Goal: Register for event/course

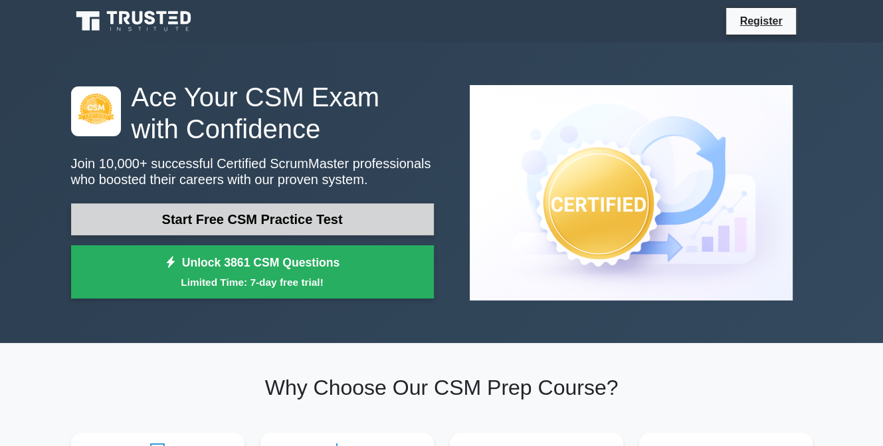
click at [253, 215] on link "Start Free CSM Practice Test" at bounding box center [252, 219] width 363 height 32
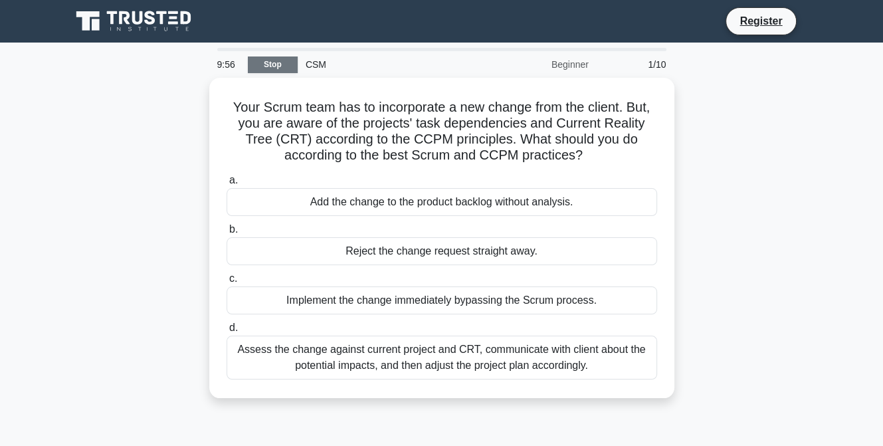
click at [272, 57] on link "Stop" at bounding box center [273, 65] width 50 height 17
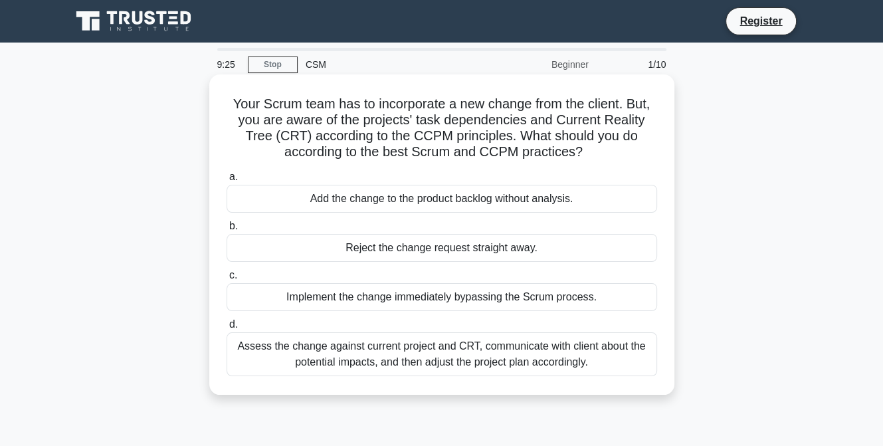
click at [428, 348] on div "Assess the change against current project and CRT, communicate with client abou…" at bounding box center [442, 354] width 431 height 44
click at [227, 329] on input "d. Assess the change against current project and CRT, communicate with client a…" at bounding box center [227, 324] width 0 height 9
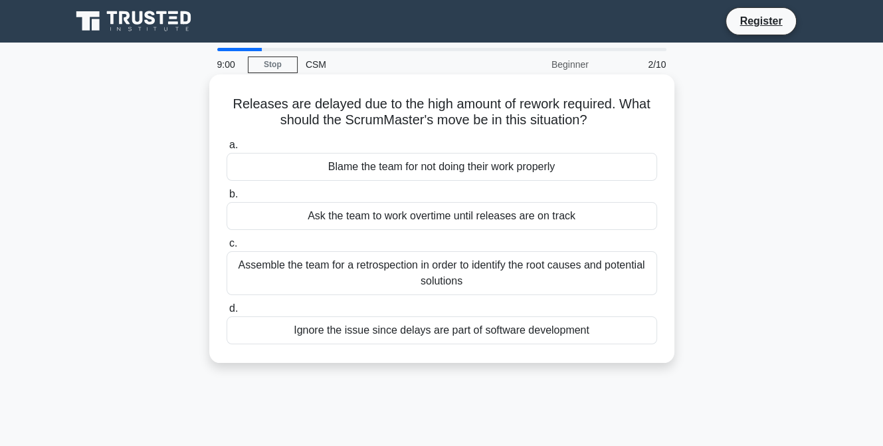
click at [459, 284] on div "Assemble the team for a retrospection in order to identify the root causes and …" at bounding box center [442, 273] width 431 height 44
click at [227, 248] on input "c. Assemble the team for a retrospection in order to identify the root causes a…" at bounding box center [227, 243] width 0 height 9
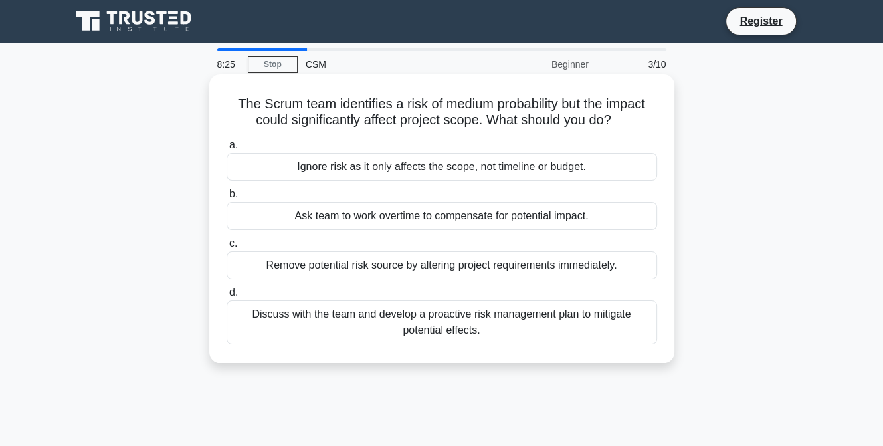
click at [451, 323] on div "Discuss with the team and develop a proactive risk management plan to mitigate …" at bounding box center [442, 322] width 431 height 44
click at [227, 297] on input "d. Discuss with the team and develop a proactive risk management plan to mitiga…" at bounding box center [227, 293] width 0 height 9
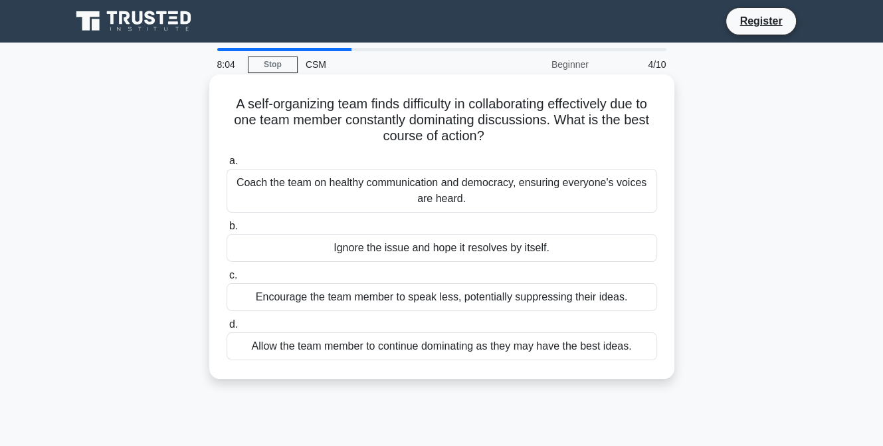
click at [451, 193] on div "Coach the team on healthy communication and democracy, ensuring everyone's voic…" at bounding box center [442, 191] width 431 height 44
click at [227, 166] on input "a. Coach the team on healthy communication and democracy, ensuring everyone's v…" at bounding box center [227, 161] width 0 height 9
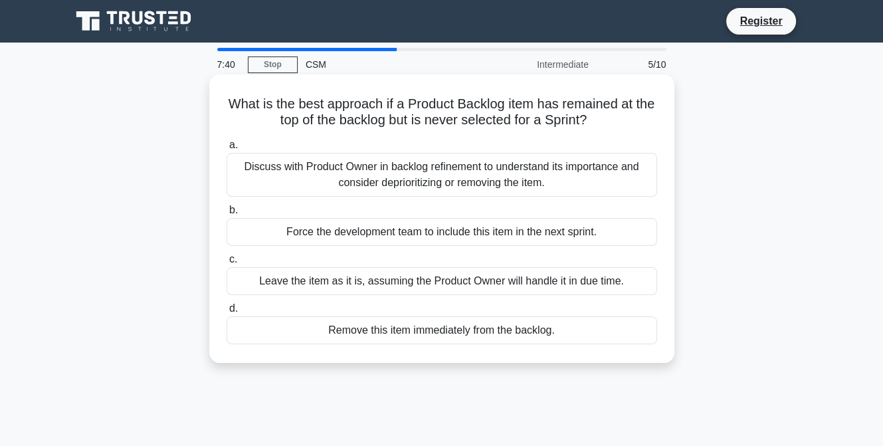
click at [447, 175] on div "Discuss with Product Owner in backlog refinement to understand its importance a…" at bounding box center [442, 175] width 431 height 44
click at [227, 150] on input "a. Discuss with Product Owner in backlog refinement to understand its importanc…" at bounding box center [227, 145] width 0 height 9
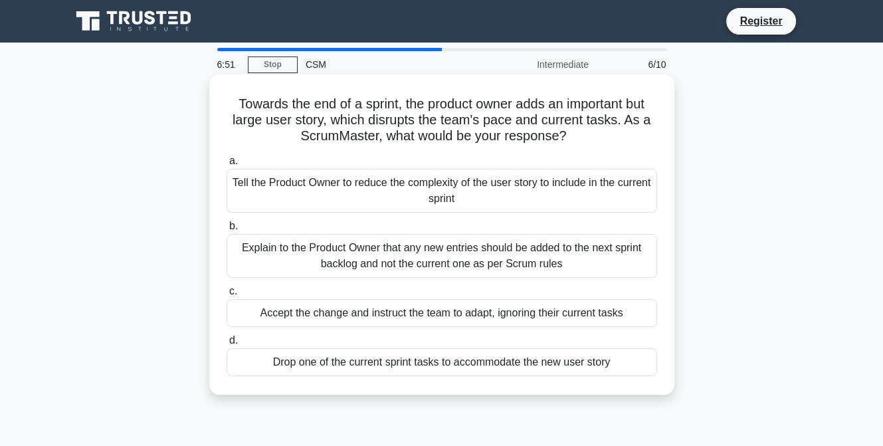
click at [391, 262] on div "Explain to the Product Owner that any new entries should be added to the next s…" at bounding box center [442, 256] width 431 height 44
click at [227, 231] on input "b. Explain to the Product Owner that any new entries should be added to the nex…" at bounding box center [227, 226] width 0 height 9
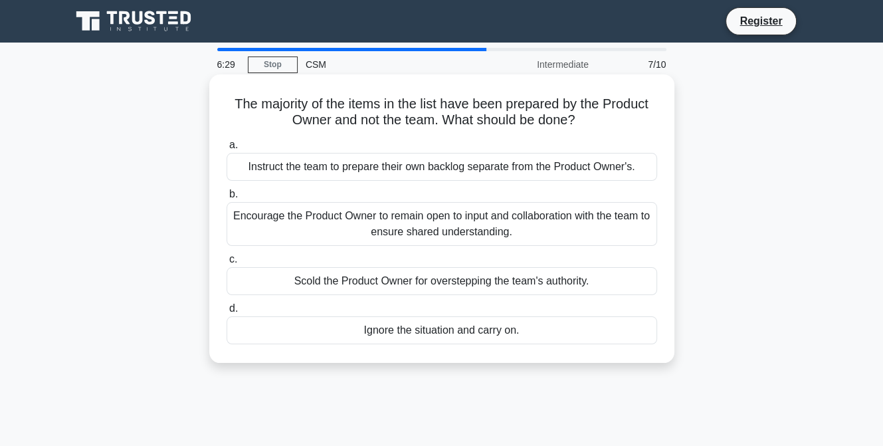
click at [429, 225] on div "Encourage the Product Owner to remain open to input and collaboration with the …" at bounding box center [442, 224] width 431 height 44
click at [227, 199] on input "b. Encourage the Product Owner to remain open to input and collaboration with t…" at bounding box center [227, 194] width 0 height 9
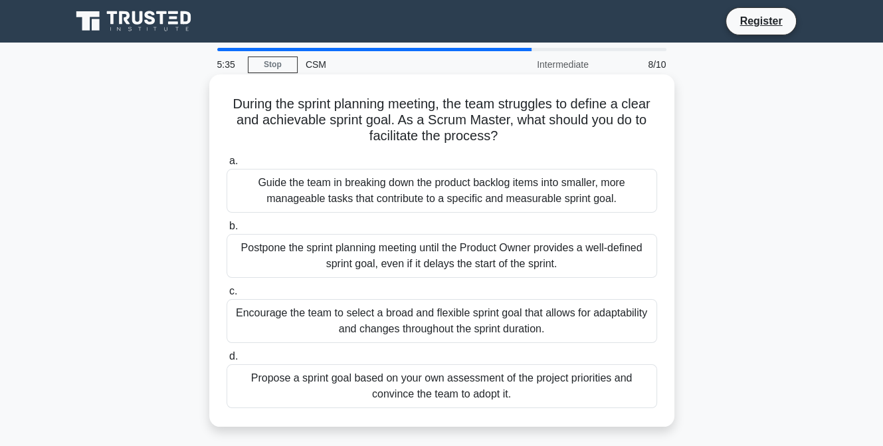
click at [469, 322] on div "Encourage the team to select a broad and flexible sprint goal that allows for a…" at bounding box center [442, 321] width 431 height 44
click at [227, 296] on input "c. Encourage the team to select a broad and flexible sprint goal that allows fo…" at bounding box center [227, 291] width 0 height 9
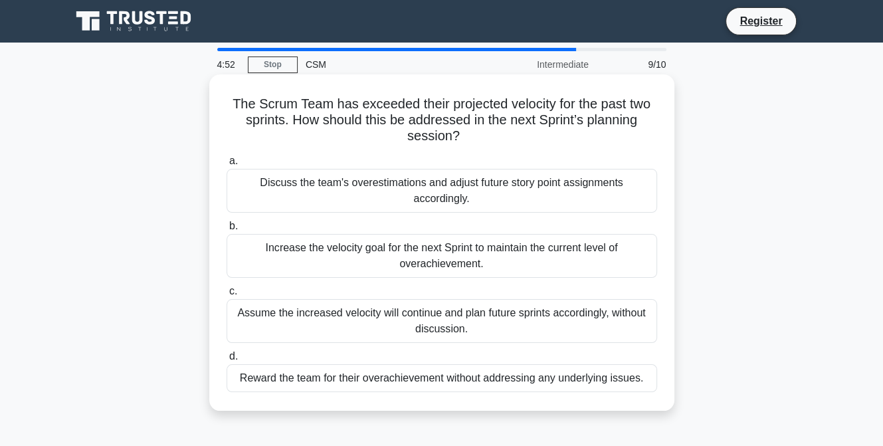
click at [511, 190] on div "Discuss the team's overestimations and adjust future story point assignments ac…" at bounding box center [442, 191] width 431 height 44
click at [227, 166] on input "a. Discuss the team's overestimations and adjust future story point assignments…" at bounding box center [227, 161] width 0 height 9
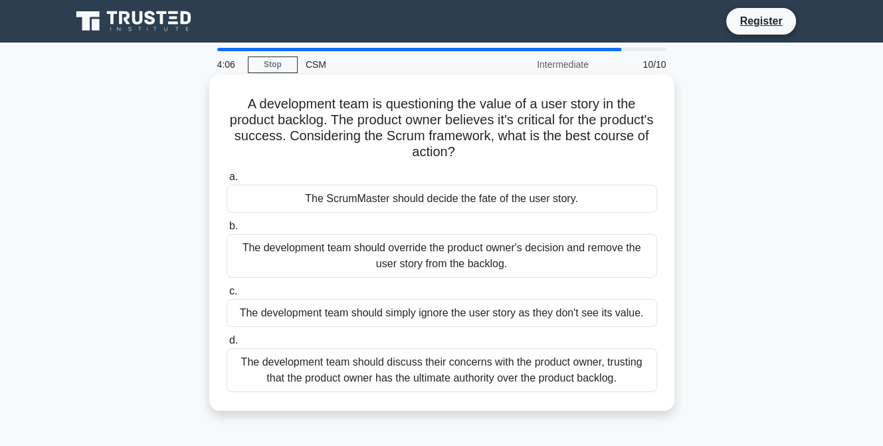
click at [475, 374] on div "The development team should discuss their concerns with the product owner, trus…" at bounding box center [442, 370] width 431 height 44
click at [227, 345] on input "d. The development team should discuss their concerns with the product owner, t…" at bounding box center [227, 340] width 0 height 9
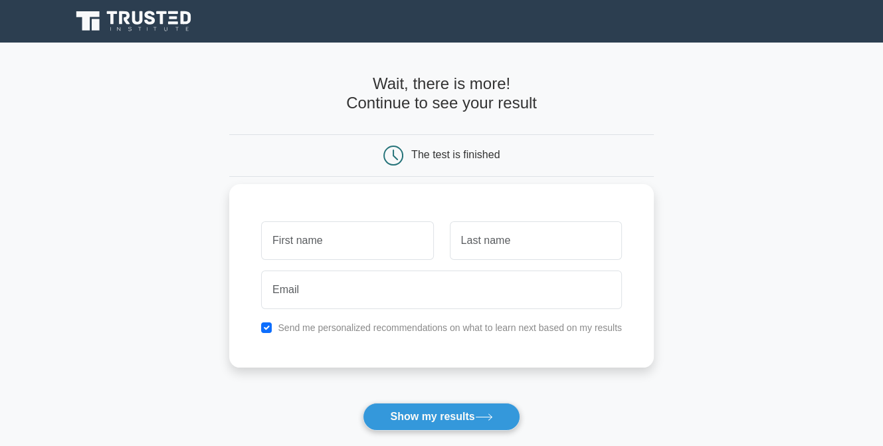
click at [354, 238] on input "text" at bounding box center [347, 240] width 172 height 39
type input "[PERSON_NAME]"
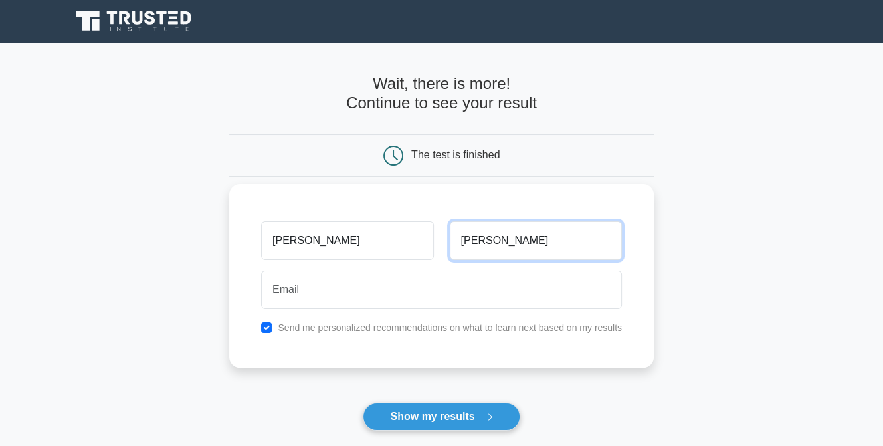
type input "Patrick"
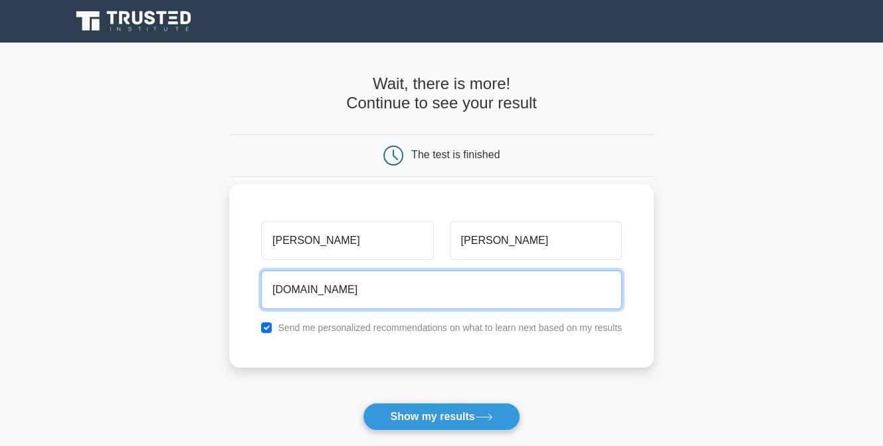
type input "kyle.patrick@equitable.com"
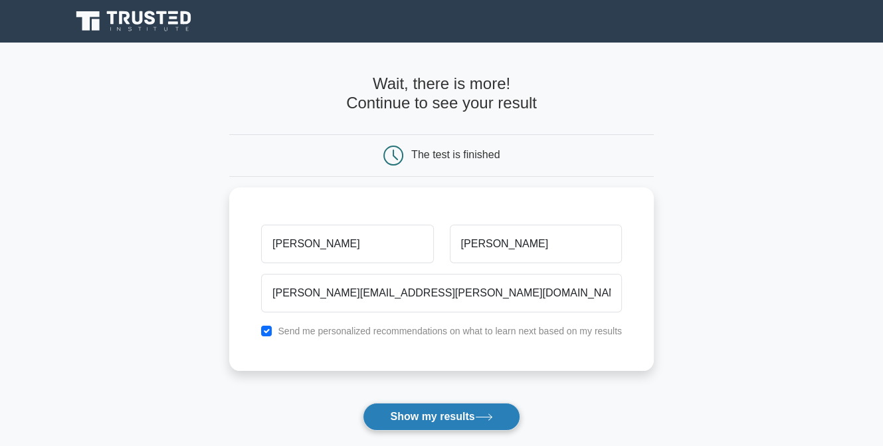
click at [431, 413] on button "Show my results" at bounding box center [441, 417] width 157 height 28
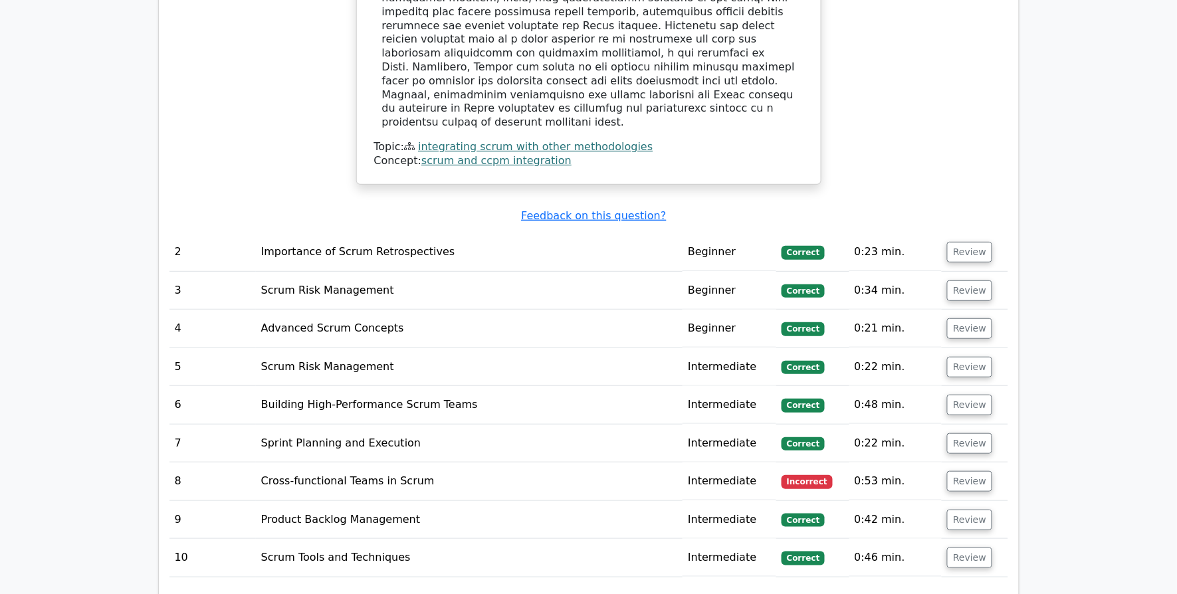
scroll to position [1894, 0]
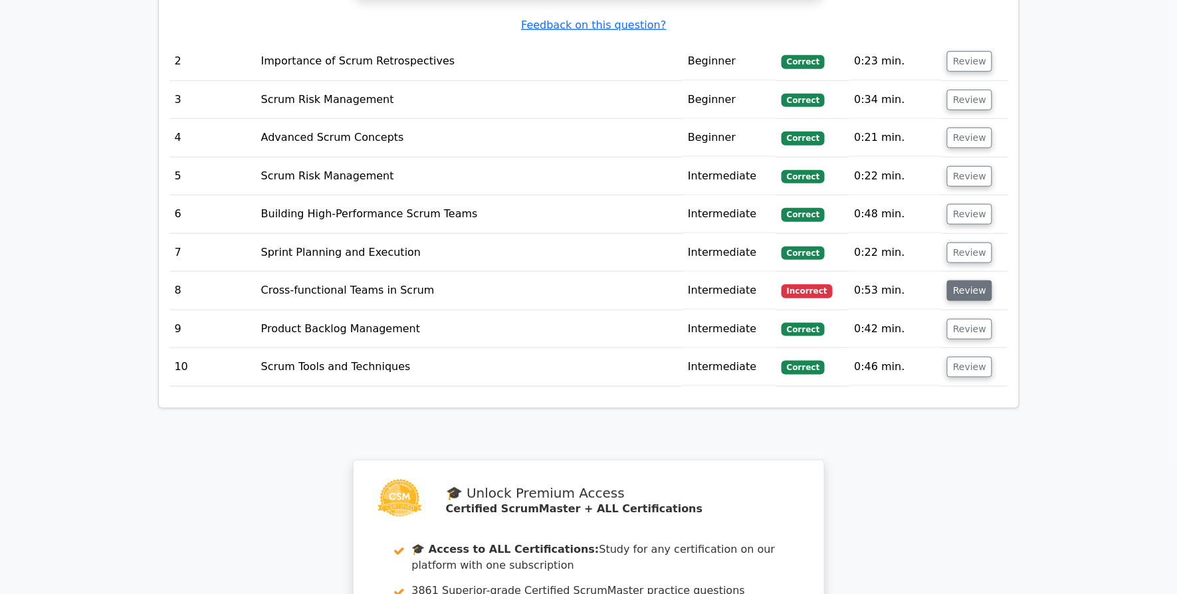
click at [883, 281] on button "Review" at bounding box center [969, 291] width 45 height 21
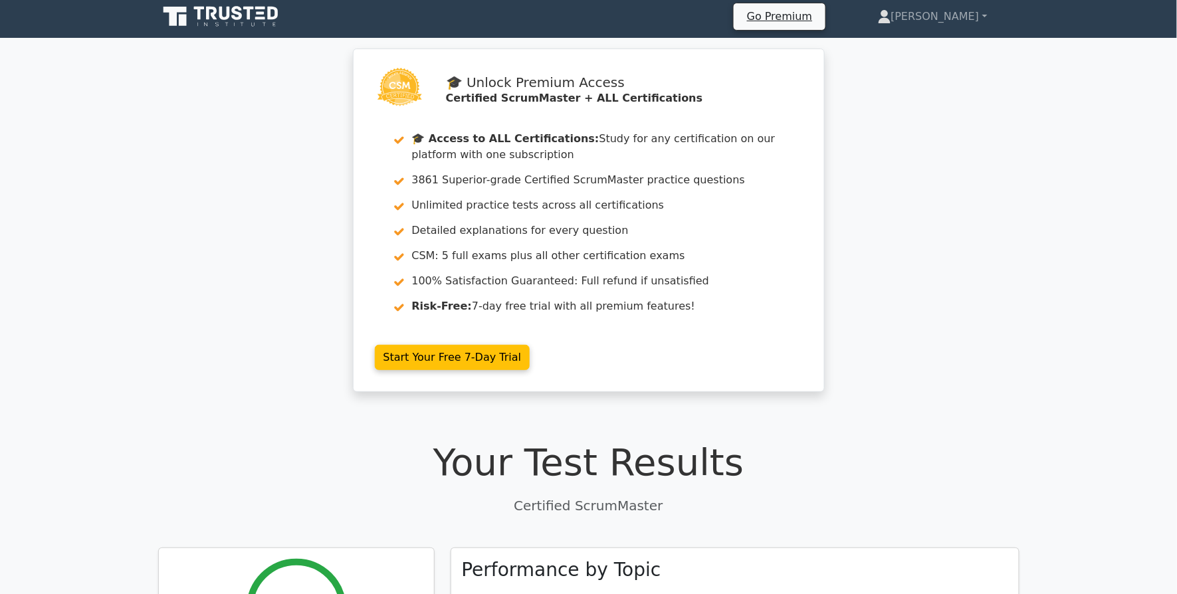
scroll to position [0, 0]
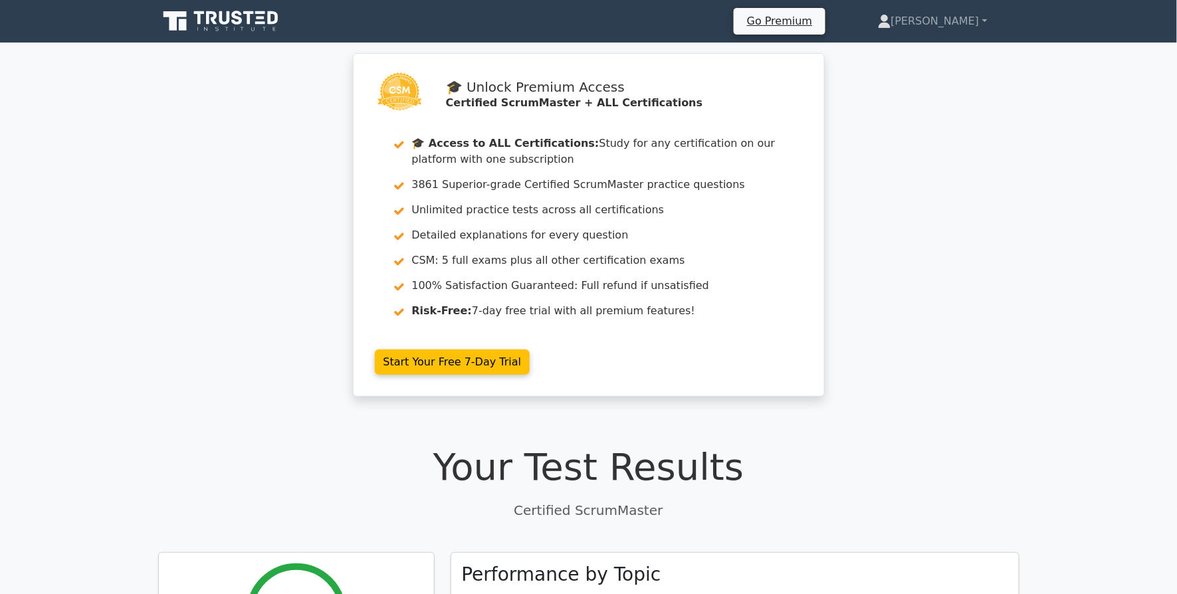
click at [220, 19] on icon at bounding box center [224, 17] width 11 height 13
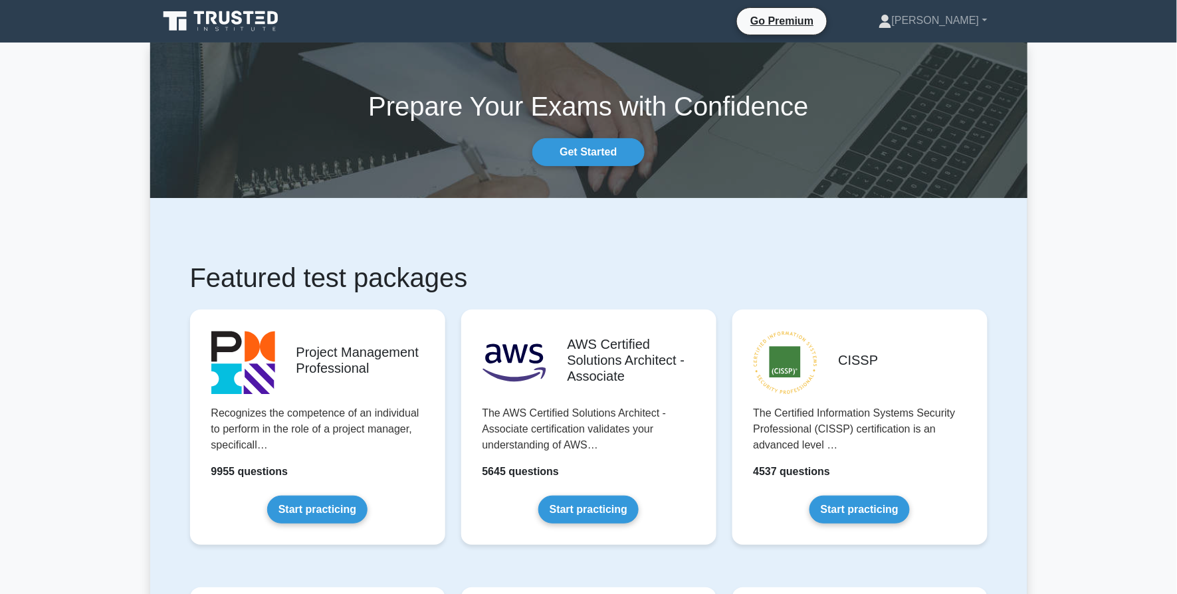
scroll to position [532, 0]
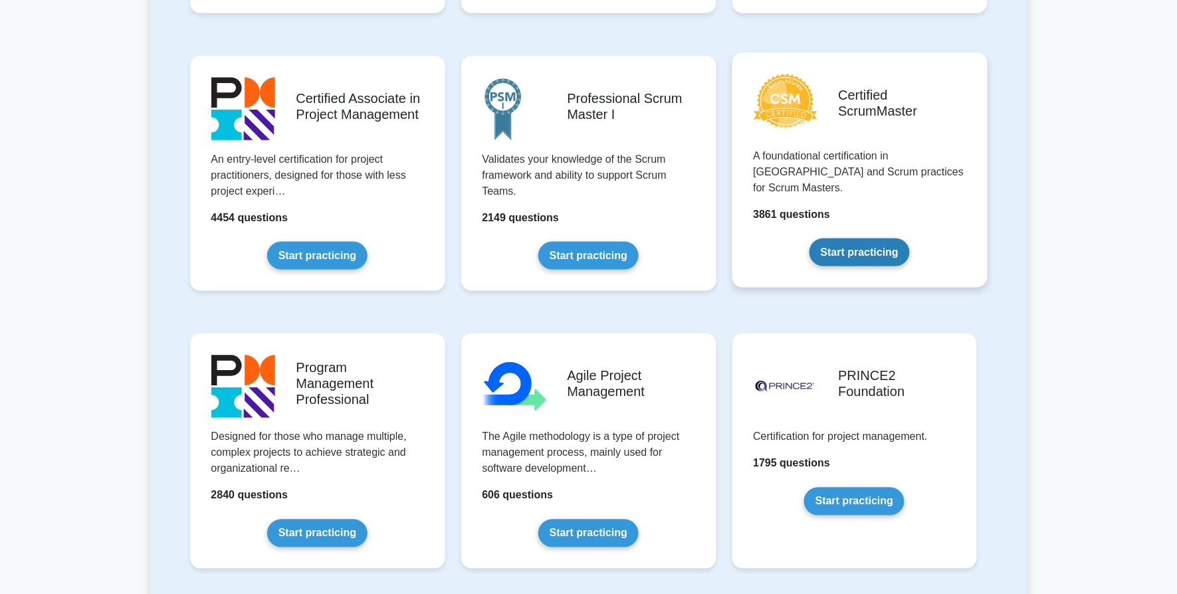
click at [868, 239] on link "Start practicing" at bounding box center [860, 253] width 100 height 28
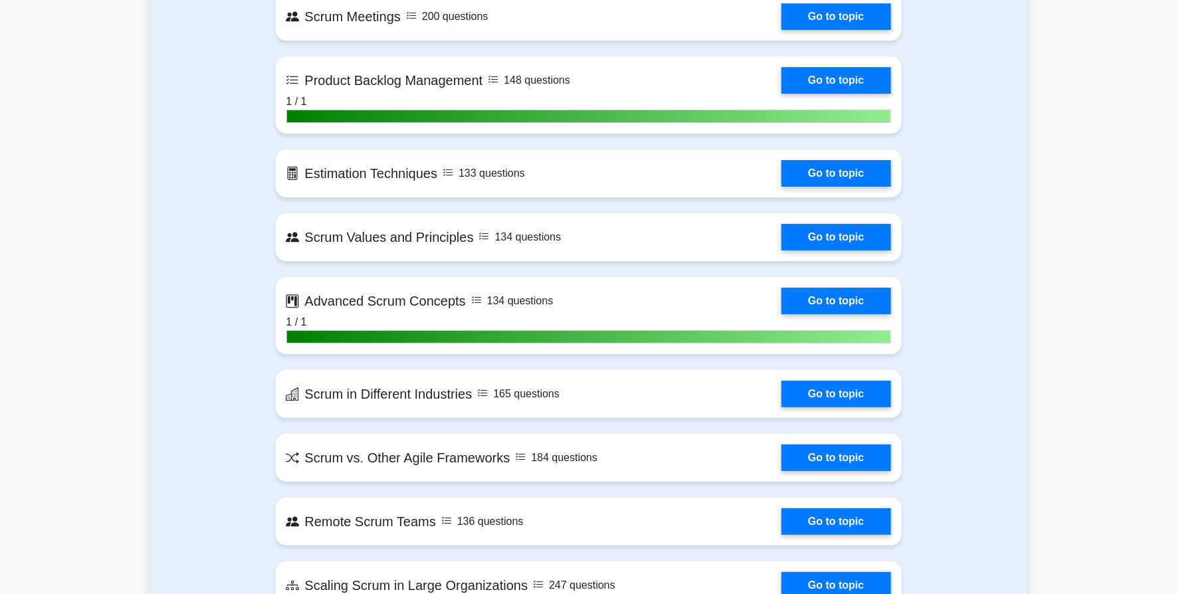
scroll to position [919, 0]
